Goal: Transaction & Acquisition: Purchase product/service

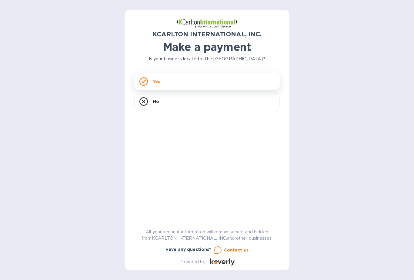
click at [163, 79] on div "Yes" at bounding box center [206, 81] width 145 height 17
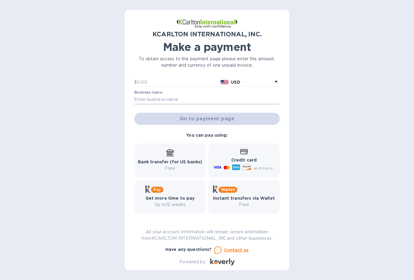
scroll to position [25, 0]
click at [150, 80] on input "text" at bounding box center [177, 81] width 81 height 9
paste input "21,740.17"
type input "21,740.17"
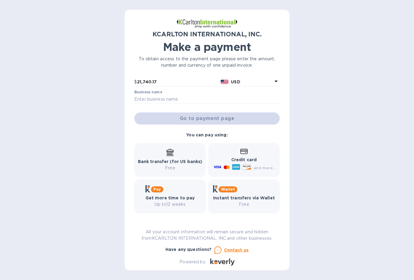
click at [163, 94] on div "Business name" at bounding box center [206, 97] width 145 height 14
click at [160, 102] on input "text" at bounding box center [206, 99] width 145 height 9
paste input "ROSE ARCHITECTS LLC"
type input "ROSE ARCHITECTS LLC"
click at [112, 110] on div "KCARLTON INTERNATIONAL, INC. Make a payment To obtain access to the payment pag…" at bounding box center [207, 140] width 414 height 280
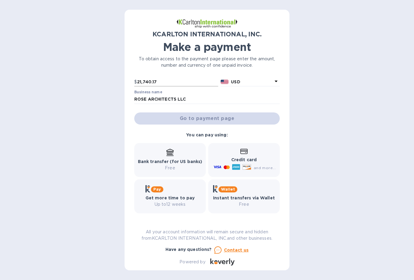
click at [161, 84] on input "21,740.17" at bounding box center [177, 81] width 81 height 9
click at [194, 120] on div "Go to payment page" at bounding box center [207, 118] width 148 height 15
click at [323, 141] on div "KCARLTON INTERNATIONAL, INC. Make a payment To obtain access to the payment pag…" at bounding box center [207, 140] width 414 height 280
click at [168, 83] on input "21,740.17" at bounding box center [177, 81] width 81 height 9
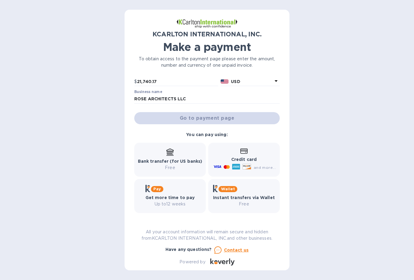
click at [234, 83] on b "USD" at bounding box center [235, 81] width 9 height 5
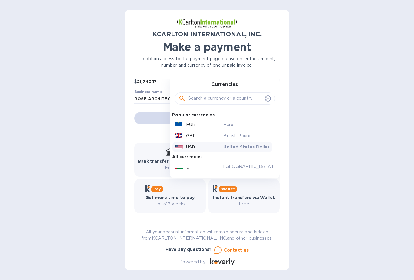
click at [188, 146] on p "USD" at bounding box center [190, 147] width 9 height 6
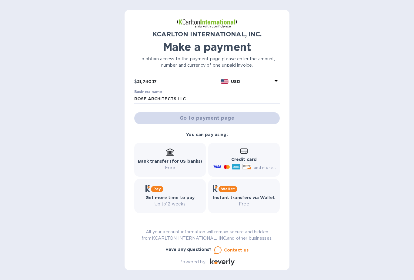
click at [165, 80] on input "21,740.17" at bounding box center [177, 81] width 81 height 9
click at [125, 108] on div "KCARLTON INTERNATIONAL, INC. Make a payment To obtain access to the payment pag…" at bounding box center [206, 140] width 165 height 260
drag, startPoint x: 165, startPoint y: 101, endPoint x: 196, endPoint y: 100, distance: 30.6
click at [165, 101] on input "ROSE ARCHITECTS LLC" at bounding box center [206, 98] width 145 height 9
click at [197, 99] on input "ROSE ARCHITECTS LLC" at bounding box center [206, 98] width 145 height 9
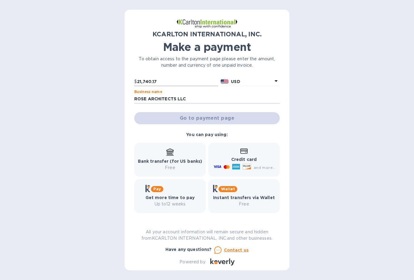
click at [151, 81] on input "21,740.17" at bounding box center [177, 81] width 81 height 9
click at [130, 66] on div "KCARLTON INTERNATIONAL, INC. Make a payment To obtain access to the payment pag…" at bounding box center [206, 140] width 165 height 260
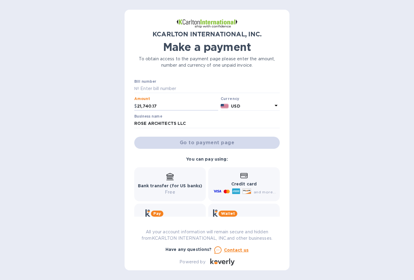
drag, startPoint x: 134, startPoint y: 78, endPoint x: 116, endPoint y: 74, distance: 18.5
click at [121, 76] on div "KCARLTON INTERNATIONAL, INC. Make a payment To obtain access to the payment pag…" at bounding box center [207, 140] width 414 height 280
click at [177, 85] on input "text" at bounding box center [209, 88] width 140 height 9
paste input "7250765-1"
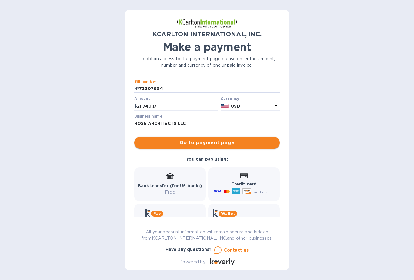
type input "7250765-1"
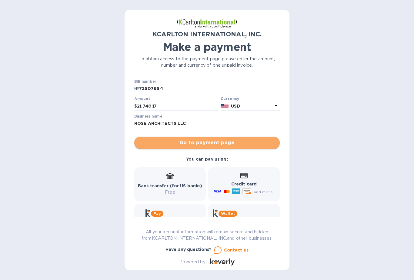
click at [207, 142] on span "Go to payment page" at bounding box center [207, 142] width 136 height 7
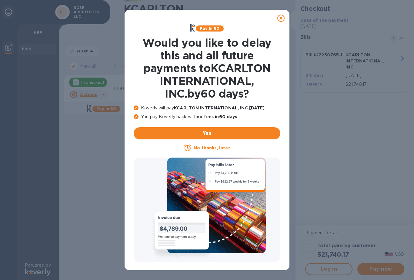
click at [281, 18] on icon at bounding box center [280, 18] width 7 height 7
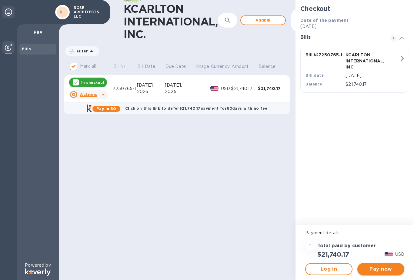
click at [385, 270] on span "Pay now" at bounding box center [380, 268] width 37 height 7
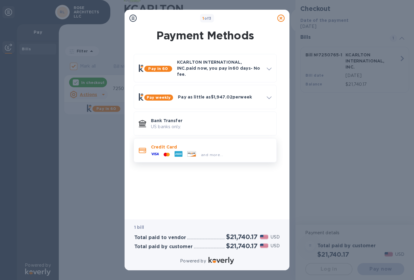
click at [166, 144] on p "Credit Card" at bounding box center [211, 147] width 121 height 6
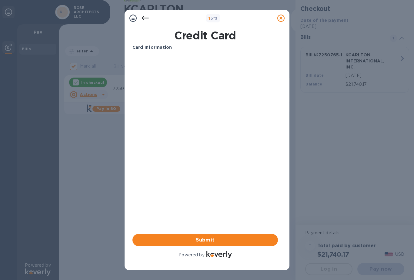
click at [200, 158] on div "Card Information Your browser does not support iframes Submit Powered by" at bounding box center [204, 151] width 145 height 215
click at [208, 239] on span "Submit" at bounding box center [205, 239] width 136 height 7
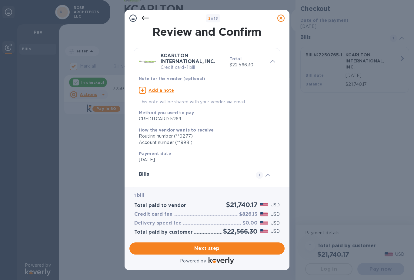
click at [144, 18] on icon at bounding box center [144, 18] width 7 height 7
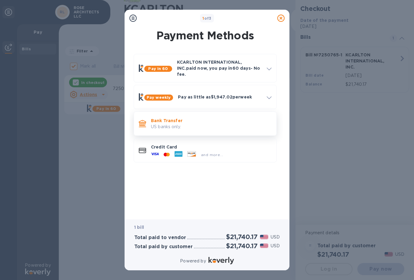
click at [165, 115] on div "Bank Transfer US banks only." at bounding box center [210, 123] width 125 height 17
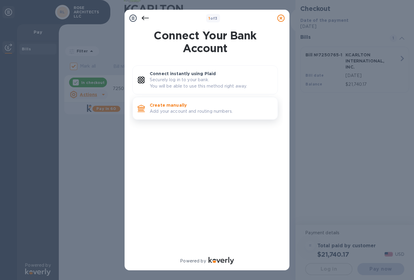
click at [166, 108] on p "Add your account and routing numbers." at bounding box center [211, 111] width 123 height 6
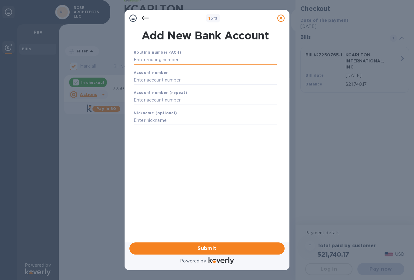
click at [158, 59] on input "text" at bounding box center [205, 59] width 143 height 9
click at [151, 81] on input "text" at bounding box center [205, 79] width 143 height 9
paste input "30102024"
type input "30102024"
click at [150, 58] on input "text" at bounding box center [205, 59] width 143 height 9
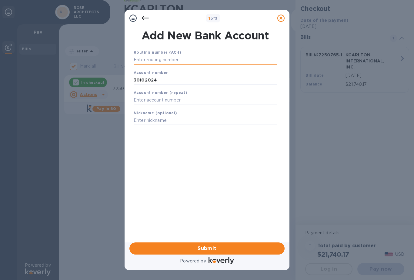
paste input "061204735"
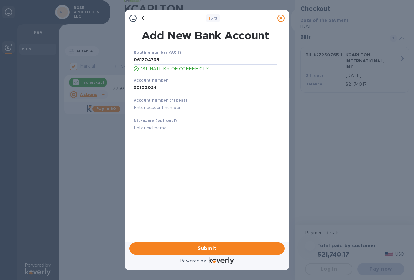
type input "061204735"
click at [140, 86] on input "30102024" at bounding box center [205, 87] width 143 height 9
click at [149, 110] on input "text" at bounding box center [205, 107] width 143 height 9
paste input "30102024"
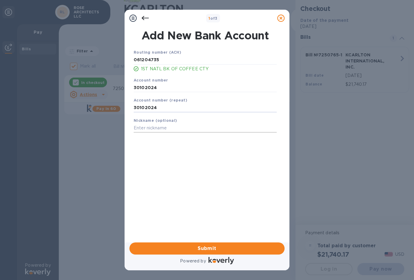
type input "30102024"
click at [149, 127] on input "text" at bounding box center [205, 128] width 143 height 9
click at [145, 128] on input "RDC 2024" at bounding box center [205, 128] width 143 height 9
type input "RDC x2024"
click at [174, 152] on div "Routing number (ACH) [US_BANK_ROUTING_MICR] 1ST NATL BK OF COFFEE CTY Account n…" at bounding box center [204, 137] width 155 height 187
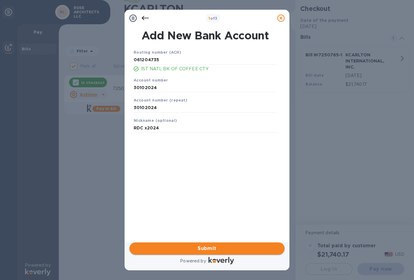
click at [208, 248] on span "Submit" at bounding box center [206, 248] width 145 height 7
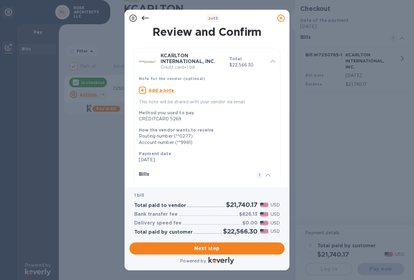
click at [144, 18] on icon at bounding box center [144, 18] width 7 height 7
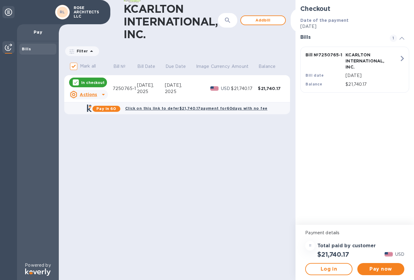
click at [130, 190] on div "KCARLTON INTERNATIONAL, INC. ​ Add bill Filter Amount Mark all Bill № Bill Date…" at bounding box center [177, 140] width 236 height 280
